Goal: Information Seeking & Learning: Check status

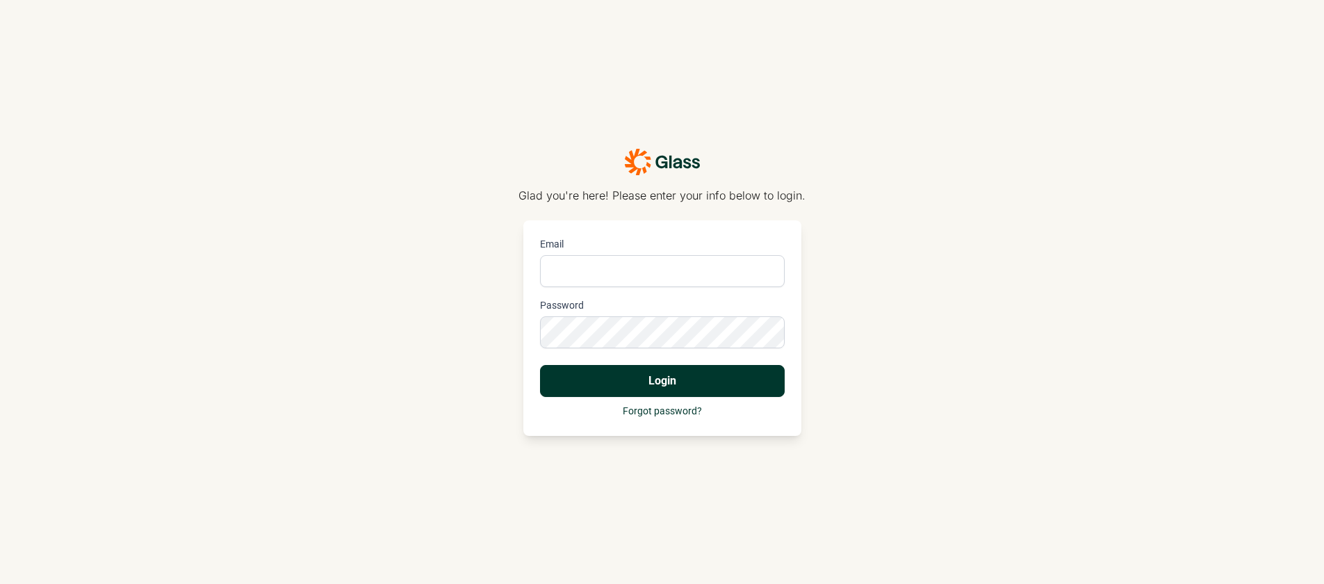
click at [588, 280] on input "Email" at bounding box center [662, 271] width 245 height 32
type input "[PERSON_NAME][EMAIL_ADDRESS][DOMAIN_NAME]"
click at [540, 365] on button "Login" at bounding box center [662, 381] width 245 height 32
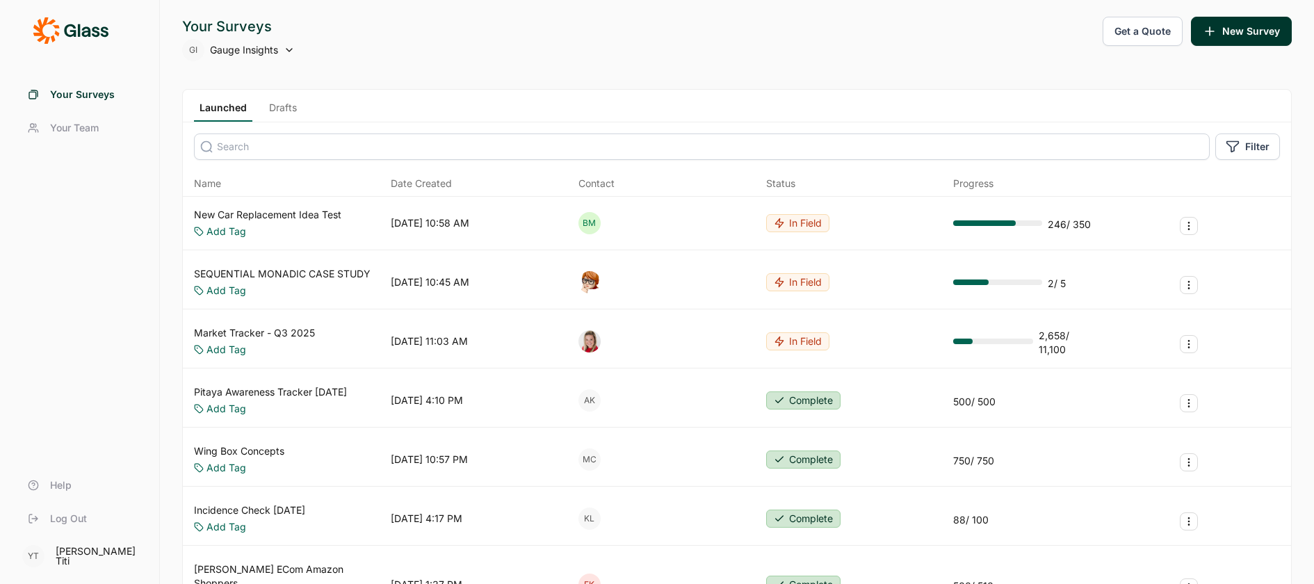
click at [453, 44] on div "Your Surveys GI Gauge Insights Get a Quote New Survey" at bounding box center [736, 39] width 1109 height 44
click at [283, 48] on div "GI Gauge Insights" at bounding box center [238, 50] width 113 height 22
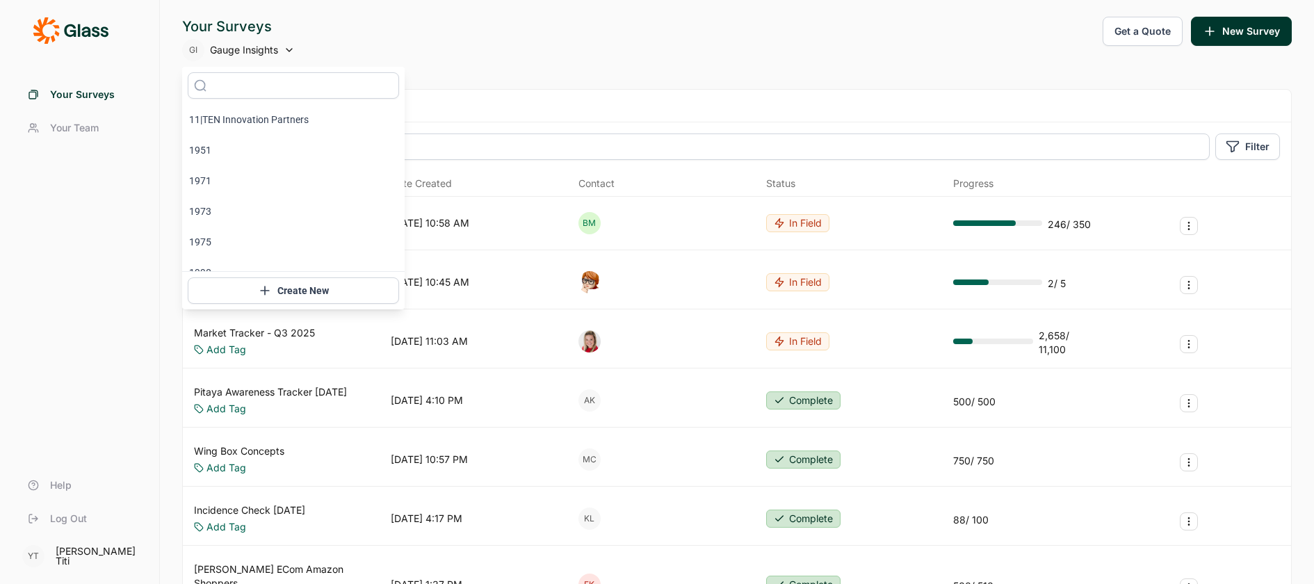
click at [371, 26] on div "Your Surveys GI Gauge Insights Get a Quote New Survey" at bounding box center [736, 39] width 1109 height 44
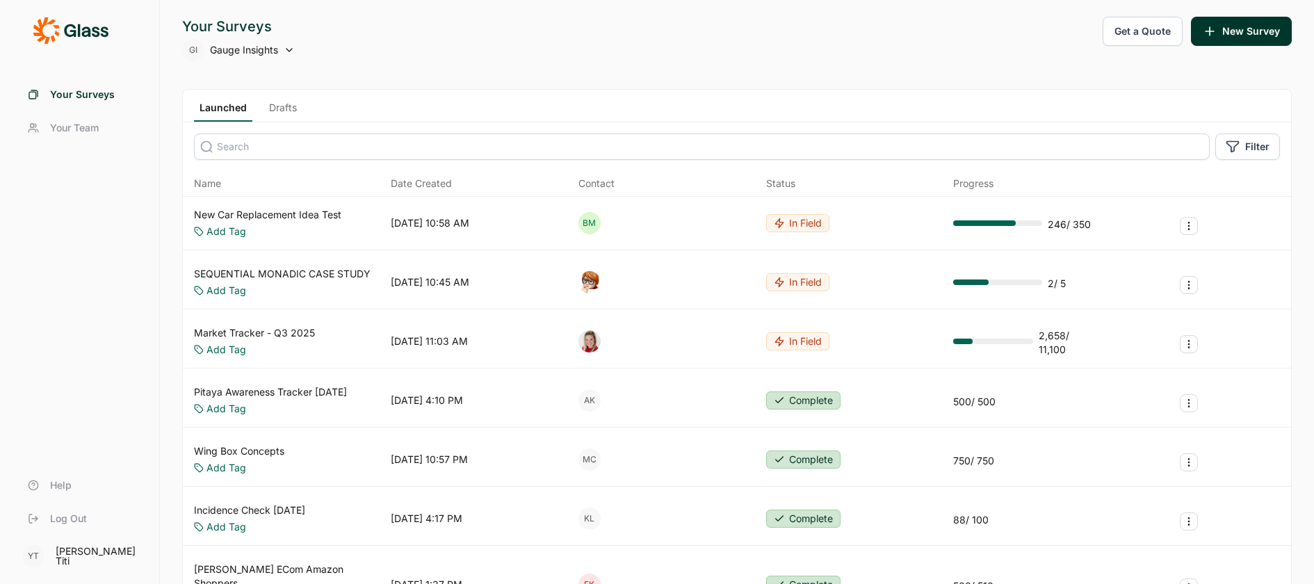
click at [286, 55] on icon at bounding box center [289, 49] width 11 height 11
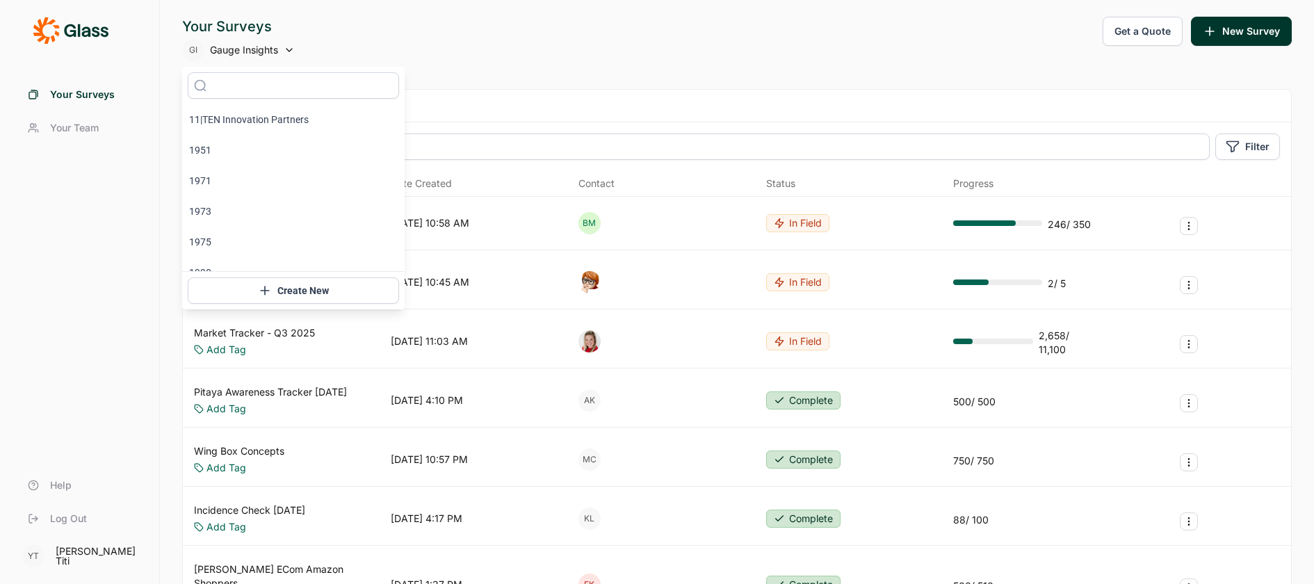
drag, startPoint x: 213, startPoint y: 209, endPoint x: 569, endPoint y: 49, distance: 390.8
click at [569, 49] on body "Your Surveys Your Team Help Log Out YT Yuri Titi Your Surveys GI Gauge Insights…" at bounding box center [657, 292] width 1314 height 584
click at [567, 49] on div "Your Surveys GI Gauge Insights Get a Quote New Survey" at bounding box center [736, 39] width 1109 height 44
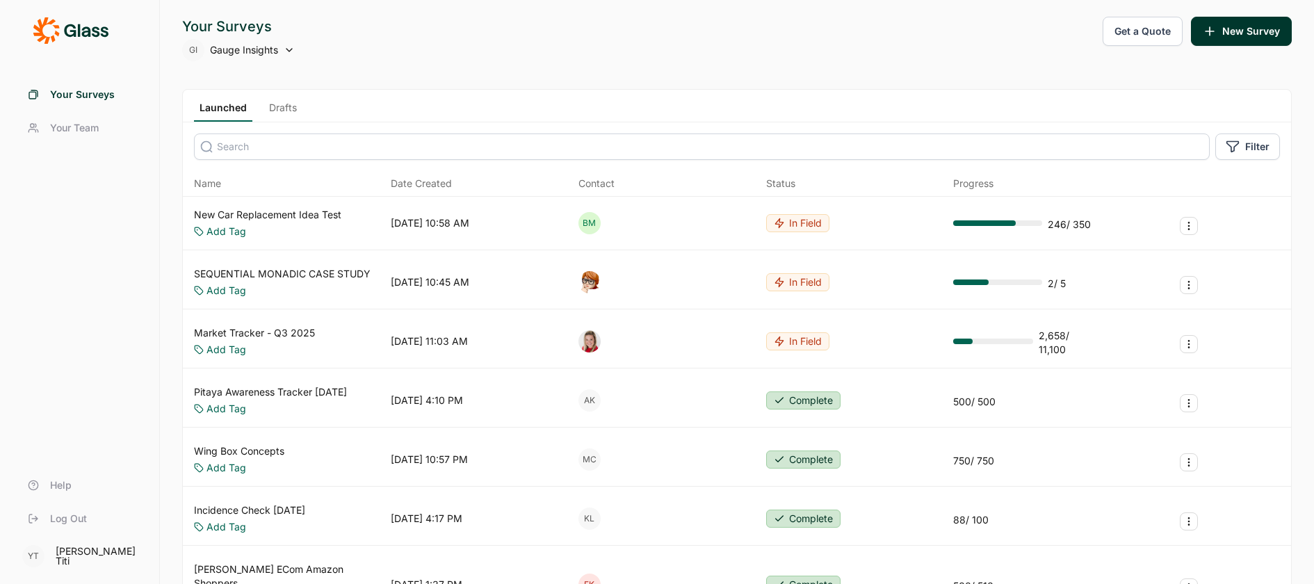
click at [261, 52] on span "Gauge Insights" at bounding box center [244, 50] width 68 height 14
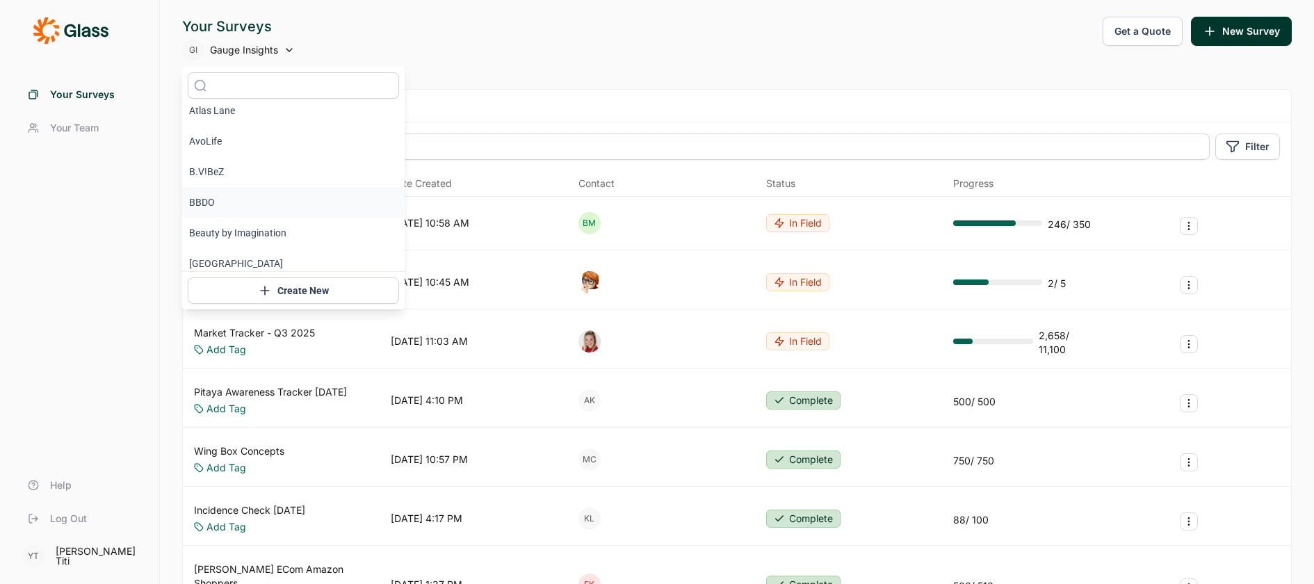
scroll to position [750, 0]
click at [204, 194] on li "BBDO" at bounding box center [293, 195] width 222 height 31
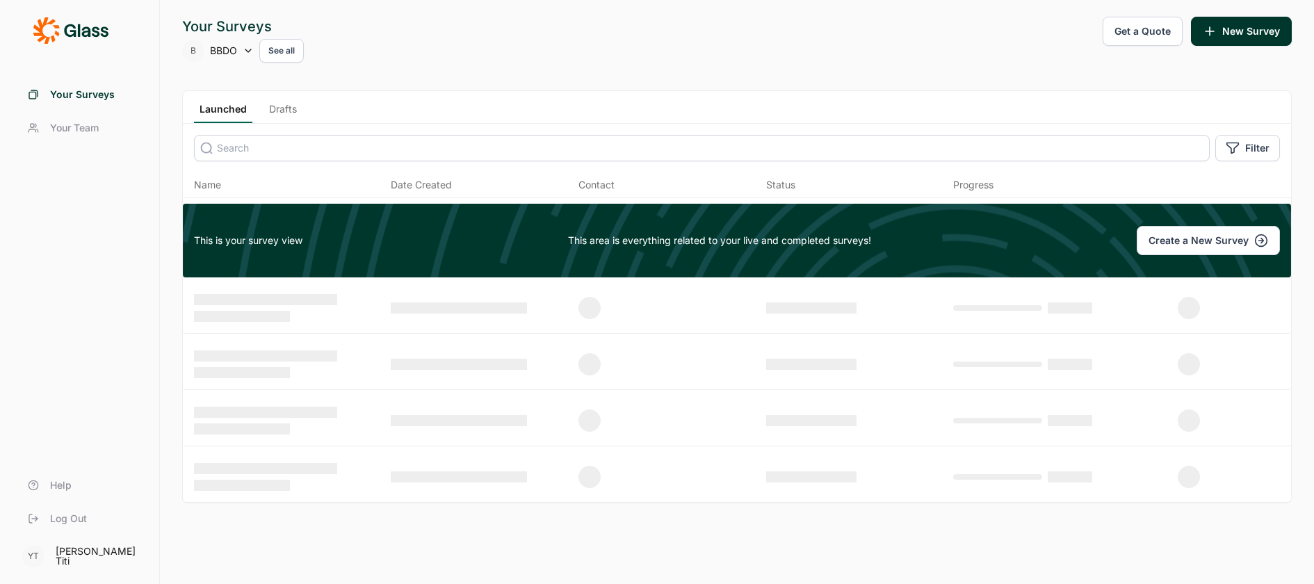
click at [284, 55] on button "See all" at bounding box center [281, 51] width 44 height 24
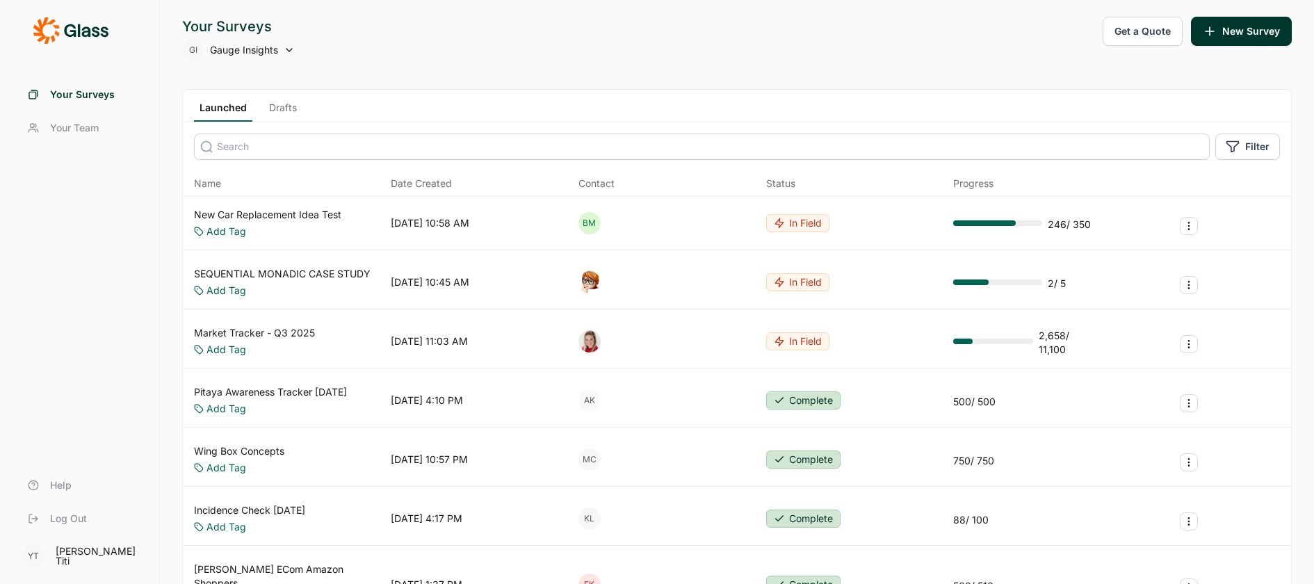
click at [246, 54] on span "Gauge Insights" at bounding box center [244, 50] width 68 height 14
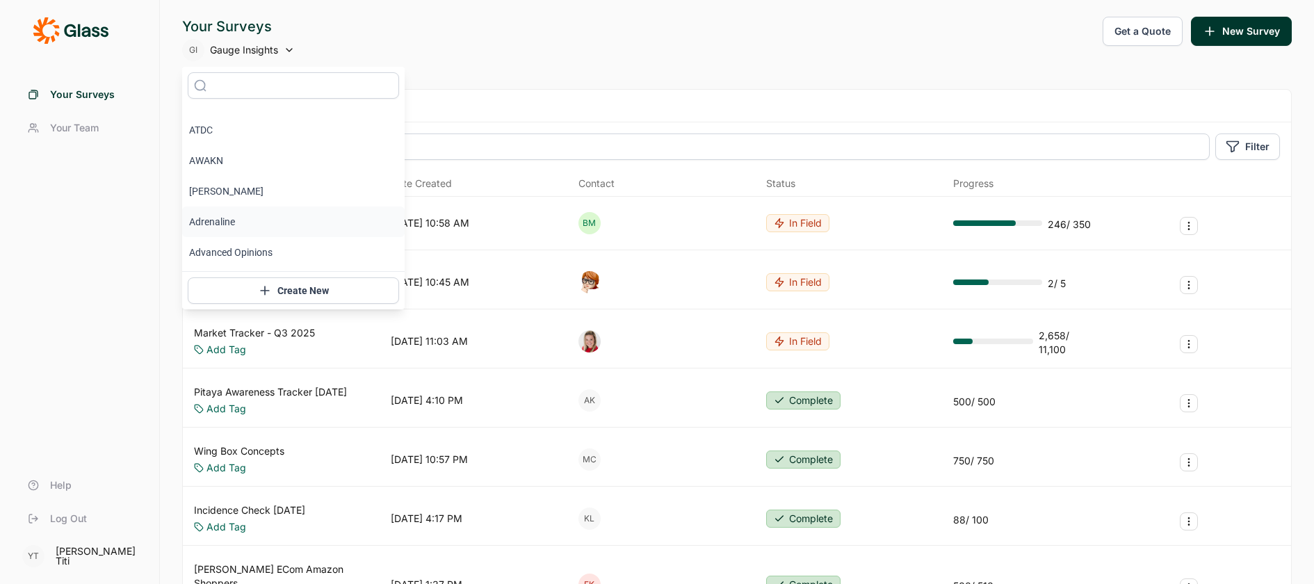
scroll to position [418, 0]
click at [220, 213] on li "Adrenaline" at bounding box center [293, 221] width 222 height 31
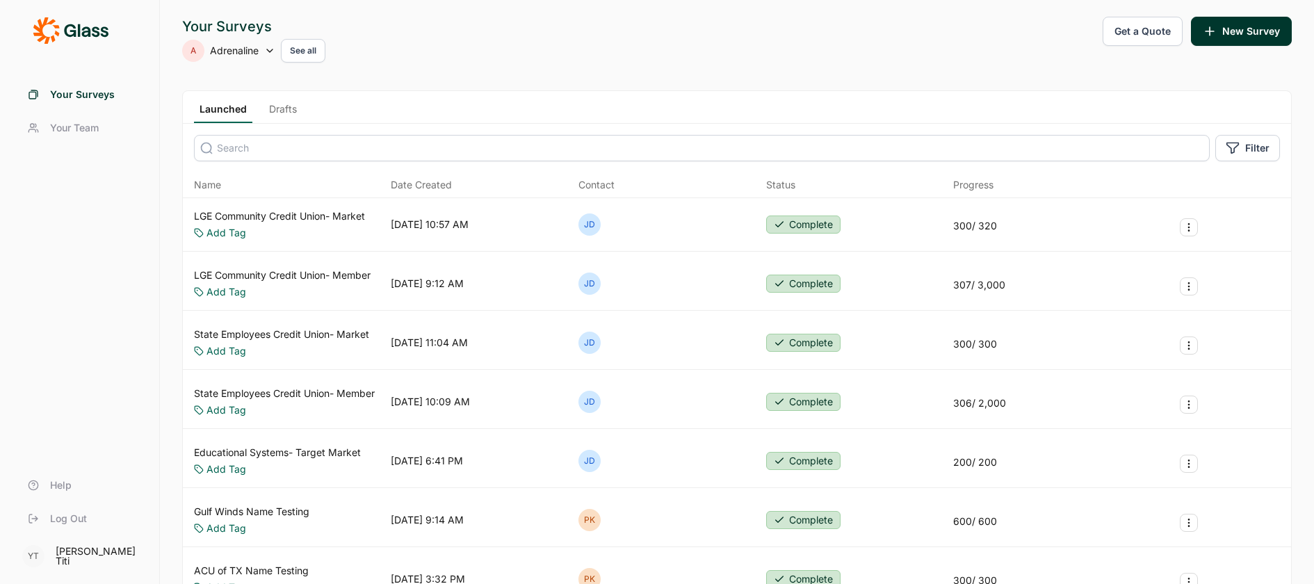
click at [250, 49] on span "Adrenaline" at bounding box center [234, 51] width 49 height 14
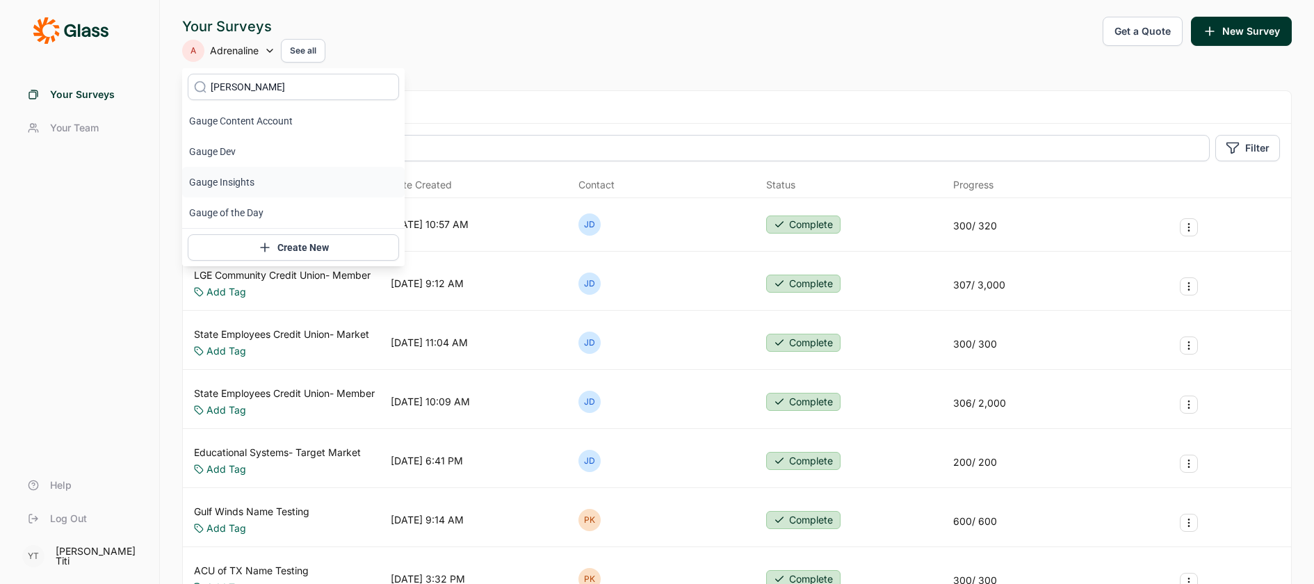
type input "gaug"
click at [226, 184] on li "Gauge Insights" at bounding box center [293, 182] width 222 height 31
